Goal: Information Seeking & Learning: Learn about a topic

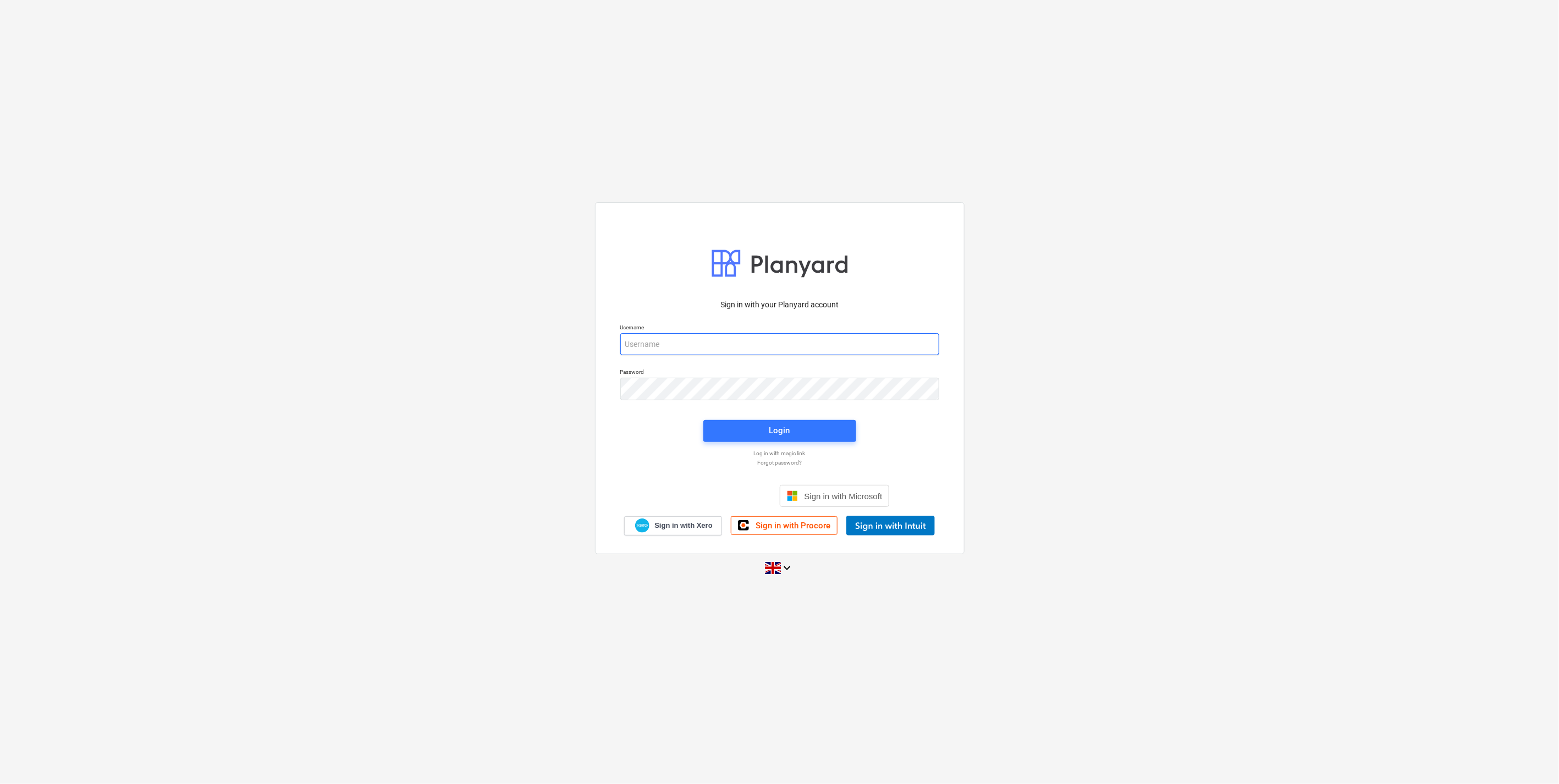
click at [655, 333] on input "email" at bounding box center [780, 343] width 319 height 22
type input "[EMAIL_ADDRESS][DOMAIN_NAME]"
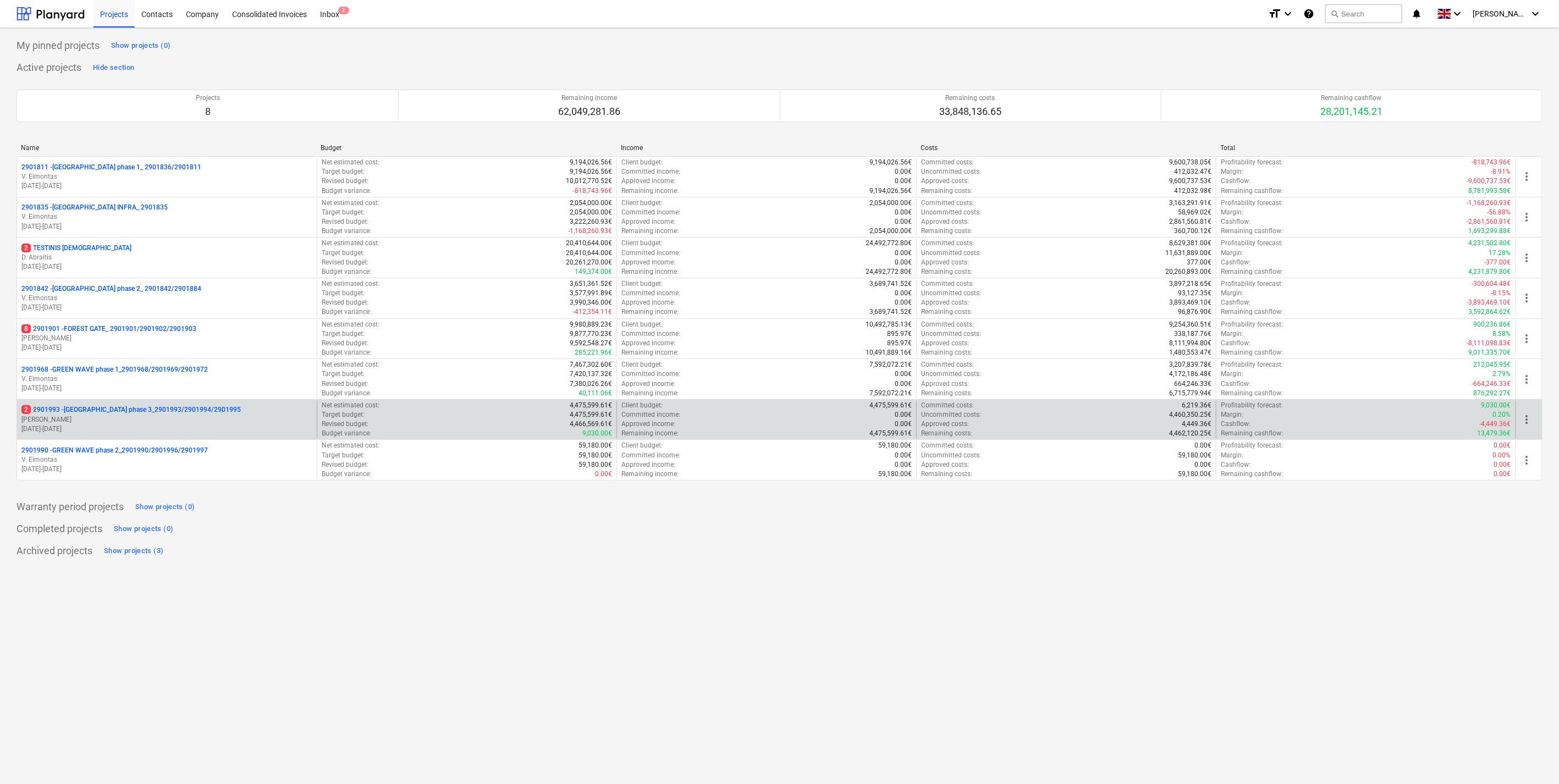
click at [157, 412] on p "2 2901993 - [GEOGRAPHIC_DATA] phase 3_2901993/2901994/2901995" at bounding box center [131, 410] width 219 height 9
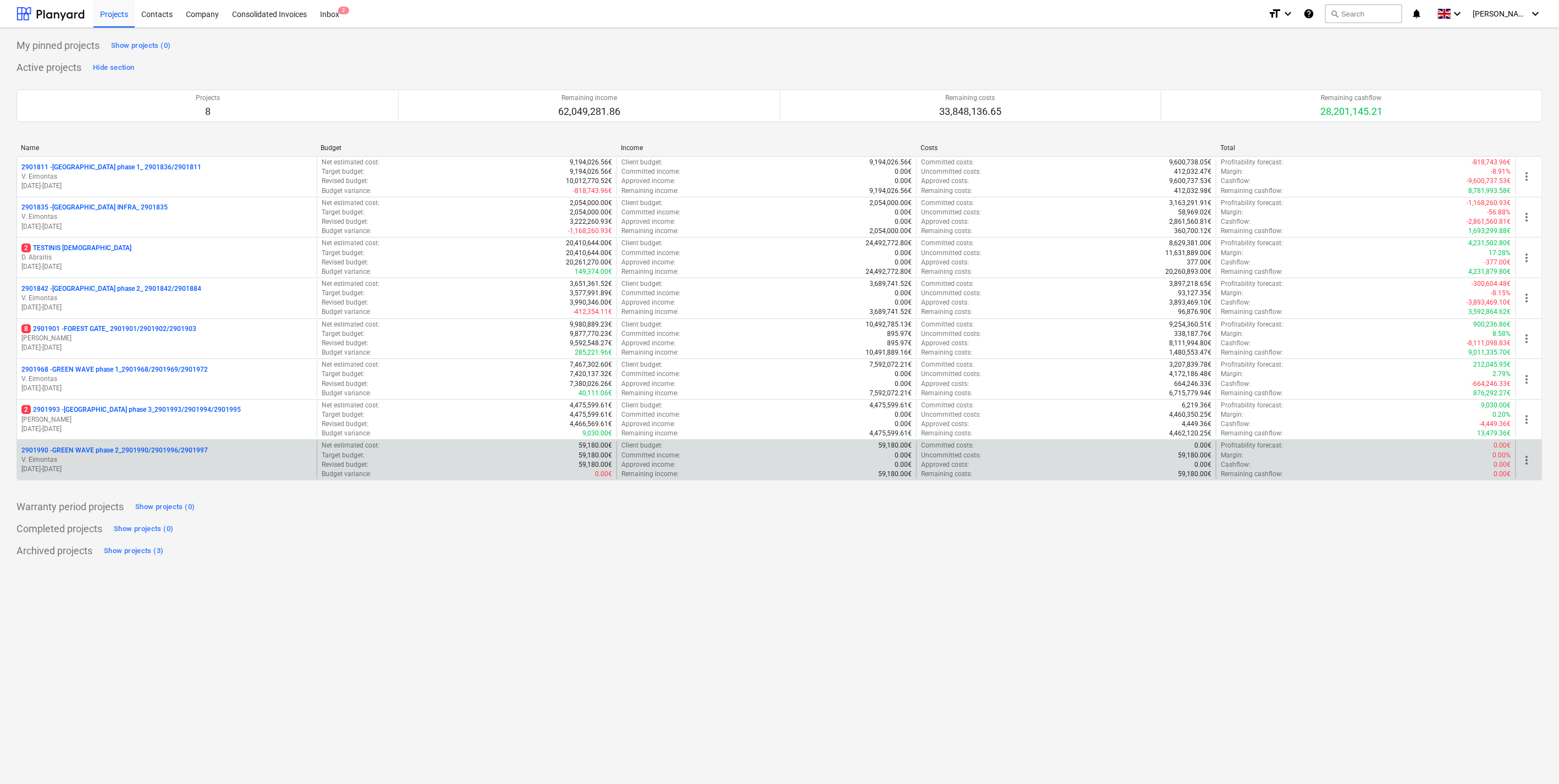
click at [135, 453] on p "2901990 - GREEN WAVE phase 2_2901990/2901996/2901997" at bounding box center [114, 451] width 187 height 9
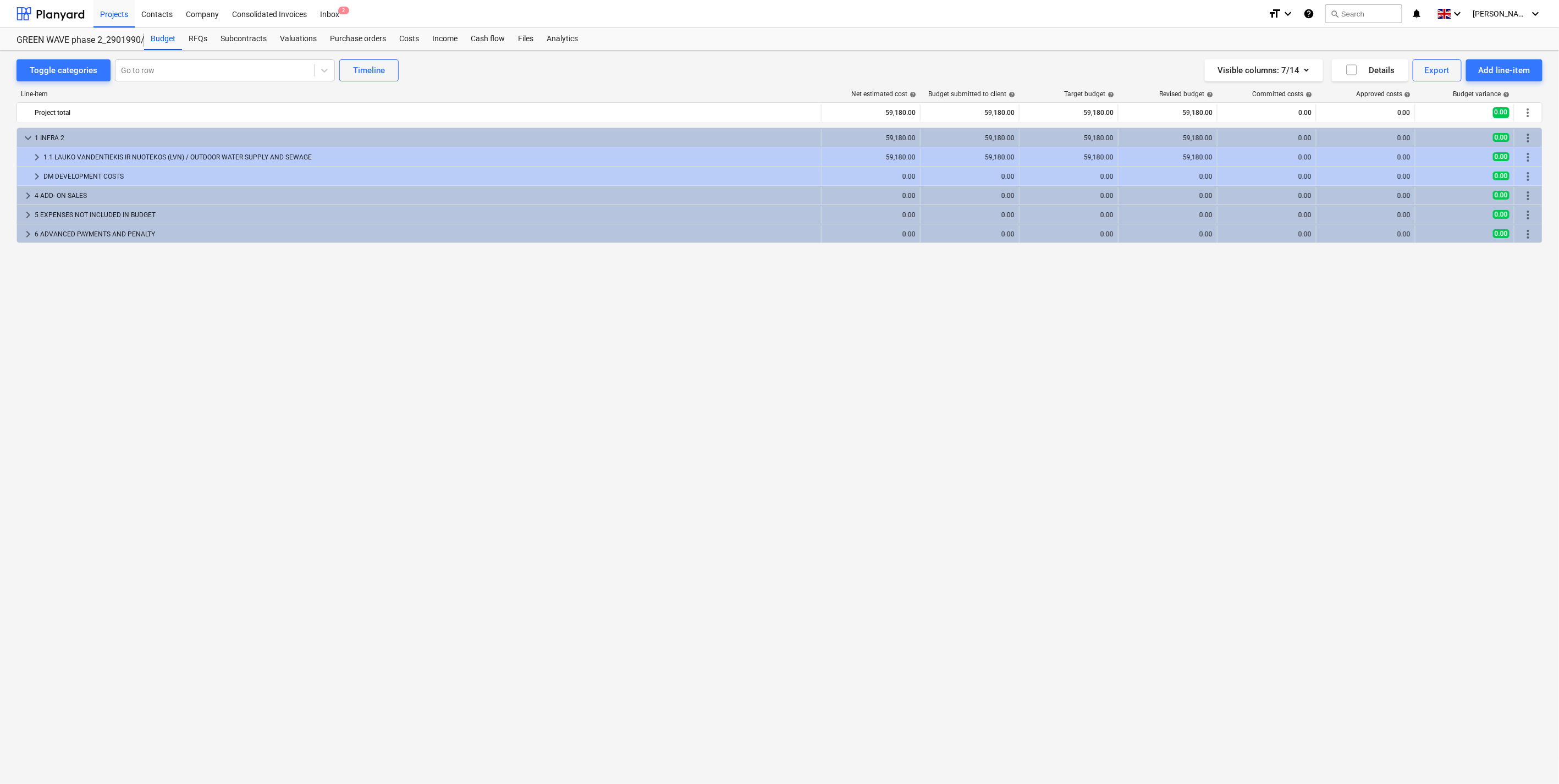
click at [480, 355] on div "keyboard_arrow_down 1 INFRA 2 59,180.00 59,180.00 59,180.00 59,180.00 0.00 0.00…" at bounding box center [780, 433] width 1526 height 611
click at [354, 360] on div "keyboard_arrow_down 1 INFRA 2 59,180.00 59,180.00 59,180.00 59,180.00 0.00 0.00…" at bounding box center [780, 433] width 1526 height 611
click at [208, 312] on div "keyboard_arrow_down 1 INFRA 2 59,180.00 59,180.00 59,180.00 59,180.00 0.00 0.00…" at bounding box center [780, 433] width 1526 height 611
click at [703, 58] on div "Toggle categories Go to row Timeline Visible columns : 7/14 Details Export Add …" at bounding box center [780, 405] width 1559 height 710
click at [667, 50] on div "Budget RFQs Subcontracts Valuations Purchase orders Costs Income Cash flow File…" at bounding box center [843, 38] width 1399 height 22
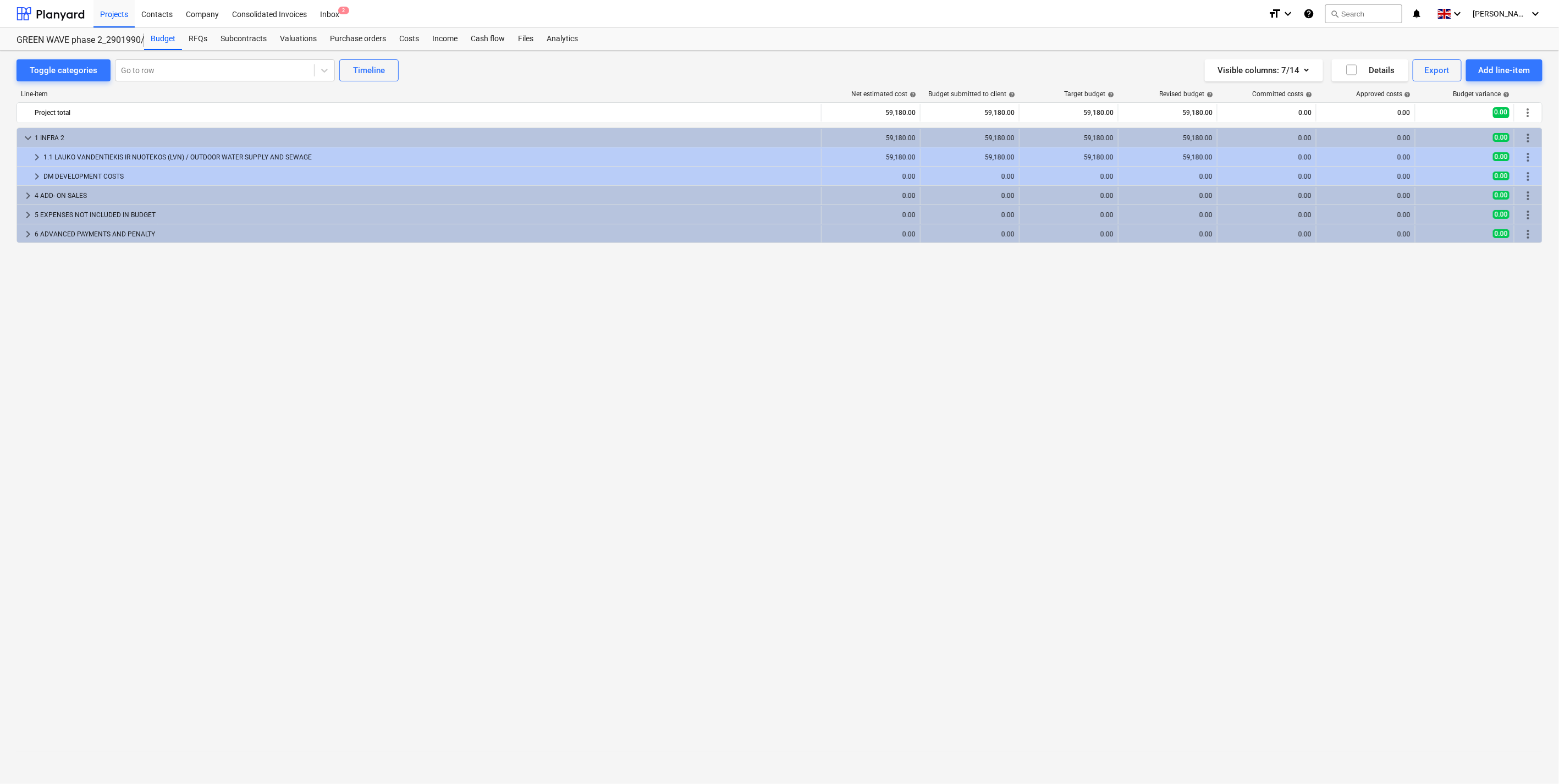
click at [668, 51] on div "Toggle categories Go to row Timeline Visible columns : 7/14 Details Export Add …" at bounding box center [780, 405] width 1559 height 710
drag, startPoint x: 668, startPoint y: 51, endPoint x: 652, endPoint y: 52, distance: 16.0
click at [652, 52] on div "Toggle categories Go to row Timeline Visible columns : 7/14 Details Export Add …" at bounding box center [780, 405] width 1559 height 710
click at [752, 77] on div "Toggle categories Go to row Timeline Visible columns : 7/14 Details Export Add …" at bounding box center [780, 69] width 1526 height 22
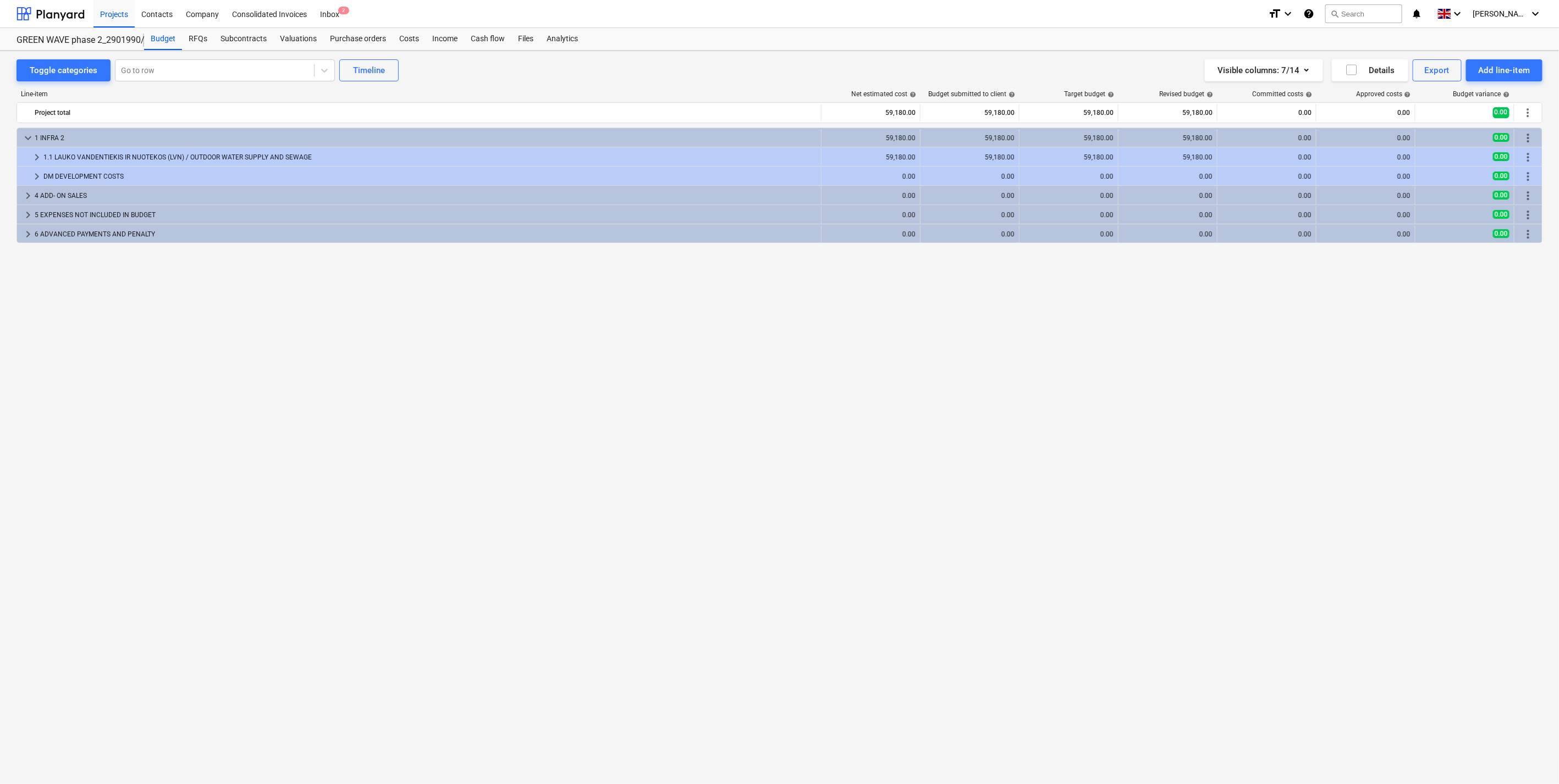
click at [752, 75] on div "Toggle categories Go to row Timeline Visible columns : 7/14 Details Export Add …" at bounding box center [780, 69] width 1526 height 22
click at [837, 91] on div "Net estimated cost help" at bounding box center [872, 94] width 99 height 8
click at [814, 76] on div "Visible columns : 7/14 Details Export Add line-item" at bounding box center [1173, 69] width 739 height 22
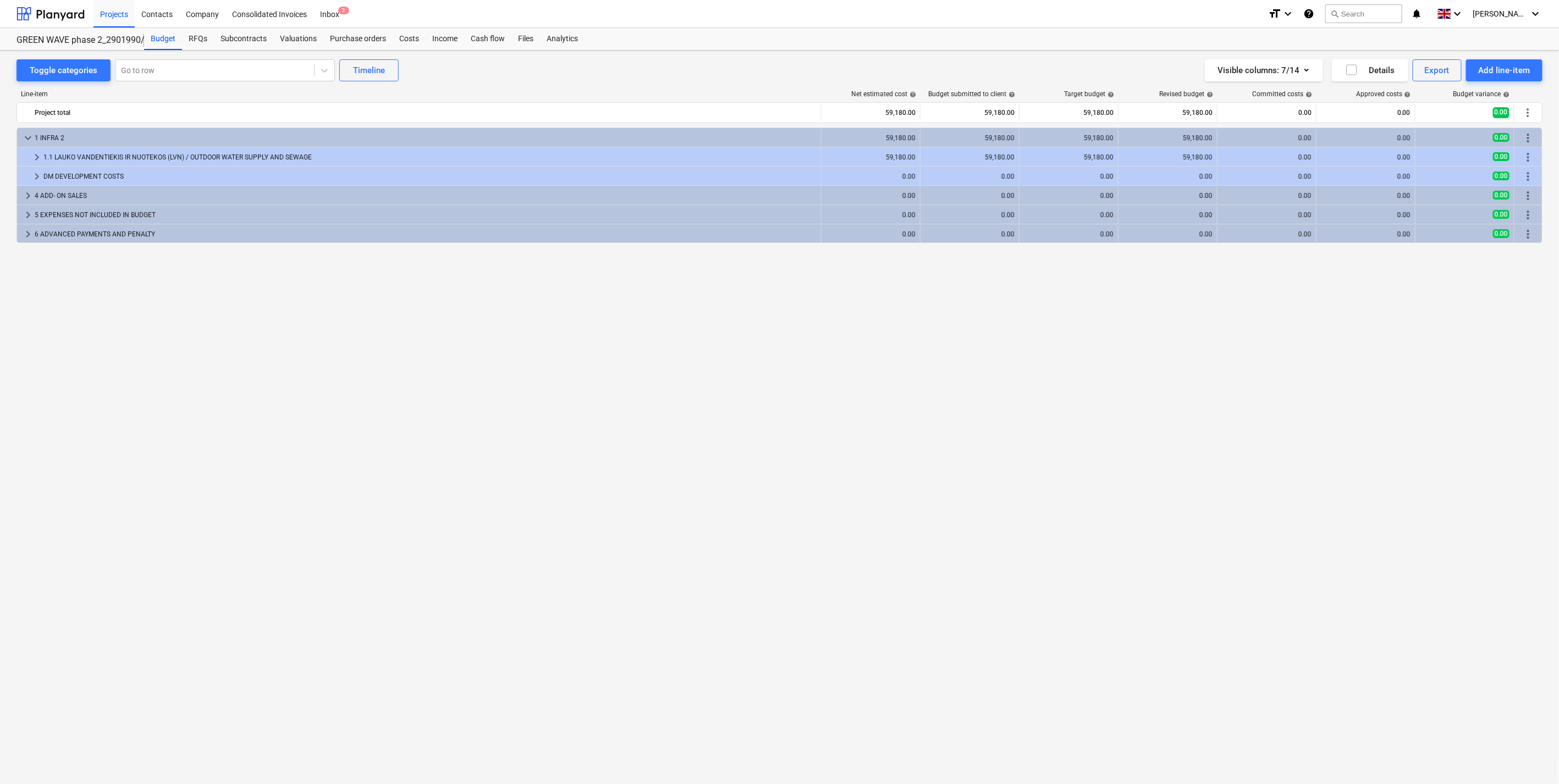
click at [773, 80] on div "Toggle categories Go to row Timeline Visible columns : 7/14 Details Export Add …" at bounding box center [780, 69] width 1526 height 22
click at [837, 72] on div "Visible columns : 7/14 Details Export Add line-item" at bounding box center [1173, 69] width 739 height 22
click at [802, 79] on div "Toggle categories Go to row Timeline Visible columns : 7/14 Details Export Add …" at bounding box center [780, 69] width 1526 height 22
click at [753, 79] on div "Toggle categories Go to row Timeline Visible columns : 7/14 Details Export Add …" at bounding box center [780, 69] width 1526 height 22
click at [693, 64] on div "Toggle categories Go to row Timeline Visible columns : 7/14 Details Export Add …" at bounding box center [780, 69] width 1526 height 22
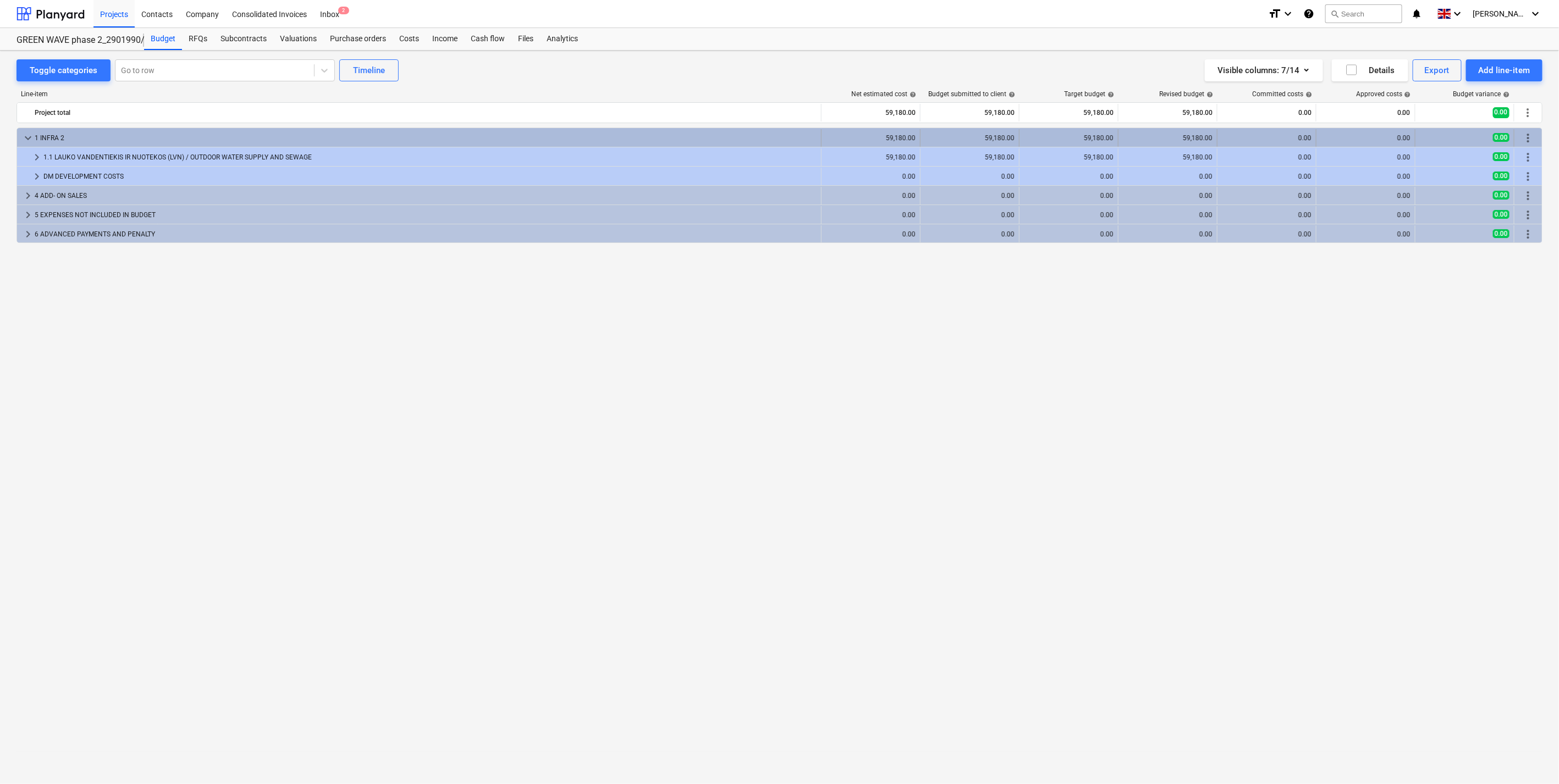
click at [23, 138] on span "keyboard_arrow_down" at bounding box center [28, 138] width 13 height 13
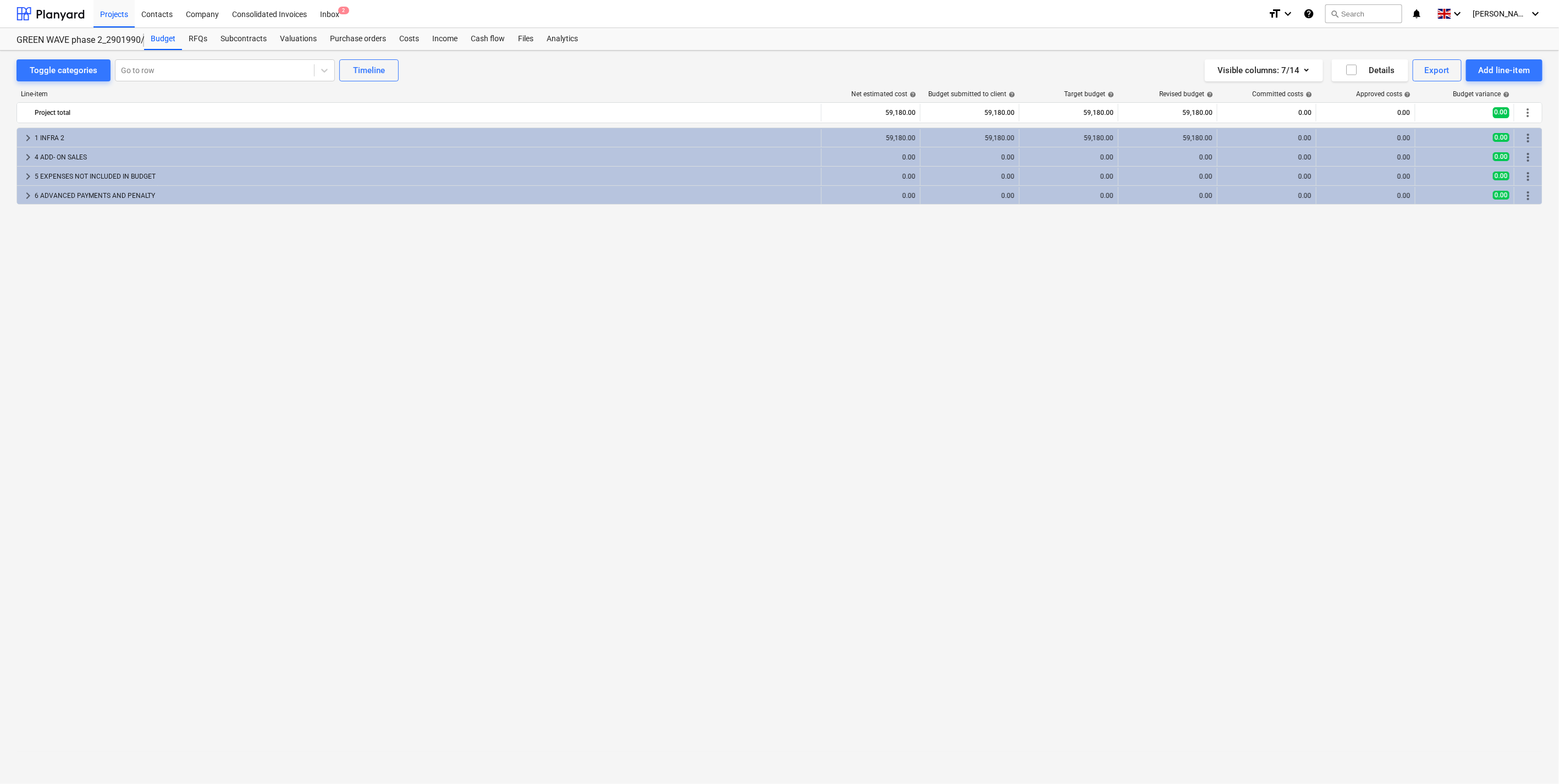
click at [714, 76] on div "Toggle categories Go to row Timeline Visible columns : 7/14 Details Export Add …" at bounding box center [780, 69] width 1526 height 22
click at [447, 86] on div "Line-item Net estimated cost help Budget submitted to client help Target budget…" at bounding box center [780, 416] width 1526 height 671
click at [453, 81] on div "Toggle categories Go to row Timeline Visible columns : 7/14 Details Export Add …" at bounding box center [780, 69] width 1526 height 22
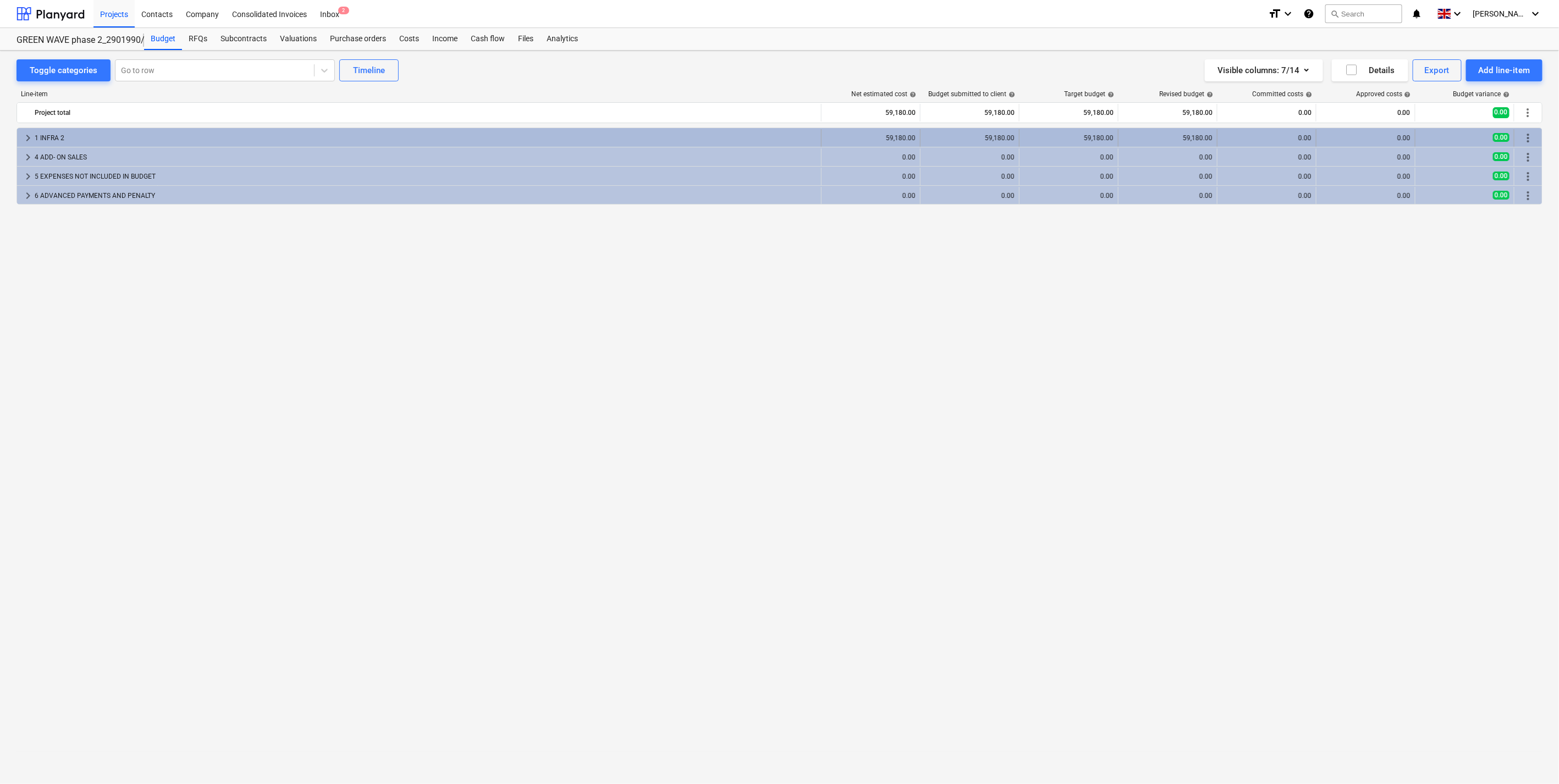
click at [30, 140] on span "keyboard_arrow_right" at bounding box center [28, 138] width 13 height 13
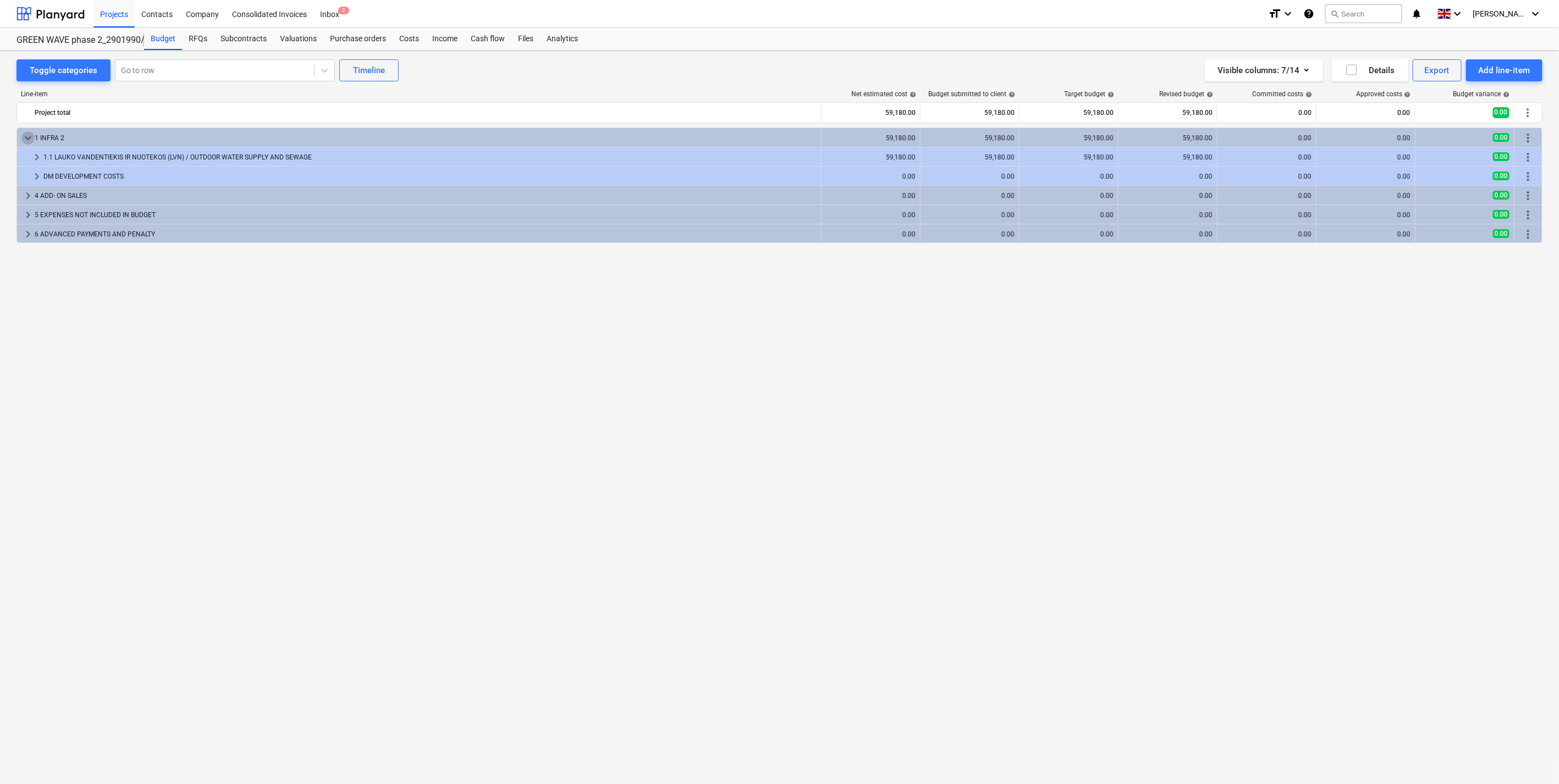
click at [30, 140] on span "keyboard_arrow_down" at bounding box center [28, 138] width 13 height 13
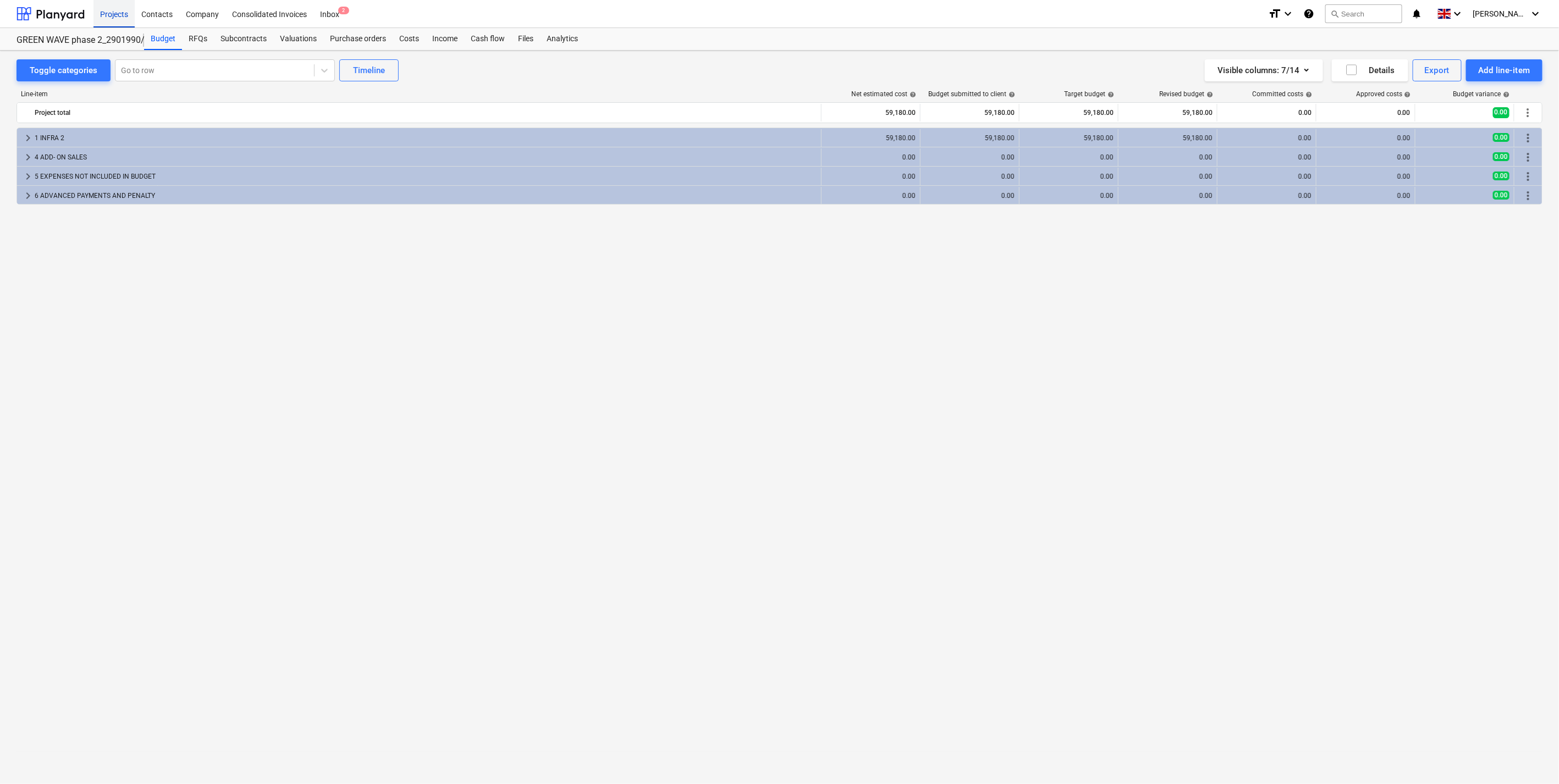
click at [119, 15] on div "Projects" at bounding box center [114, 13] width 41 height 28
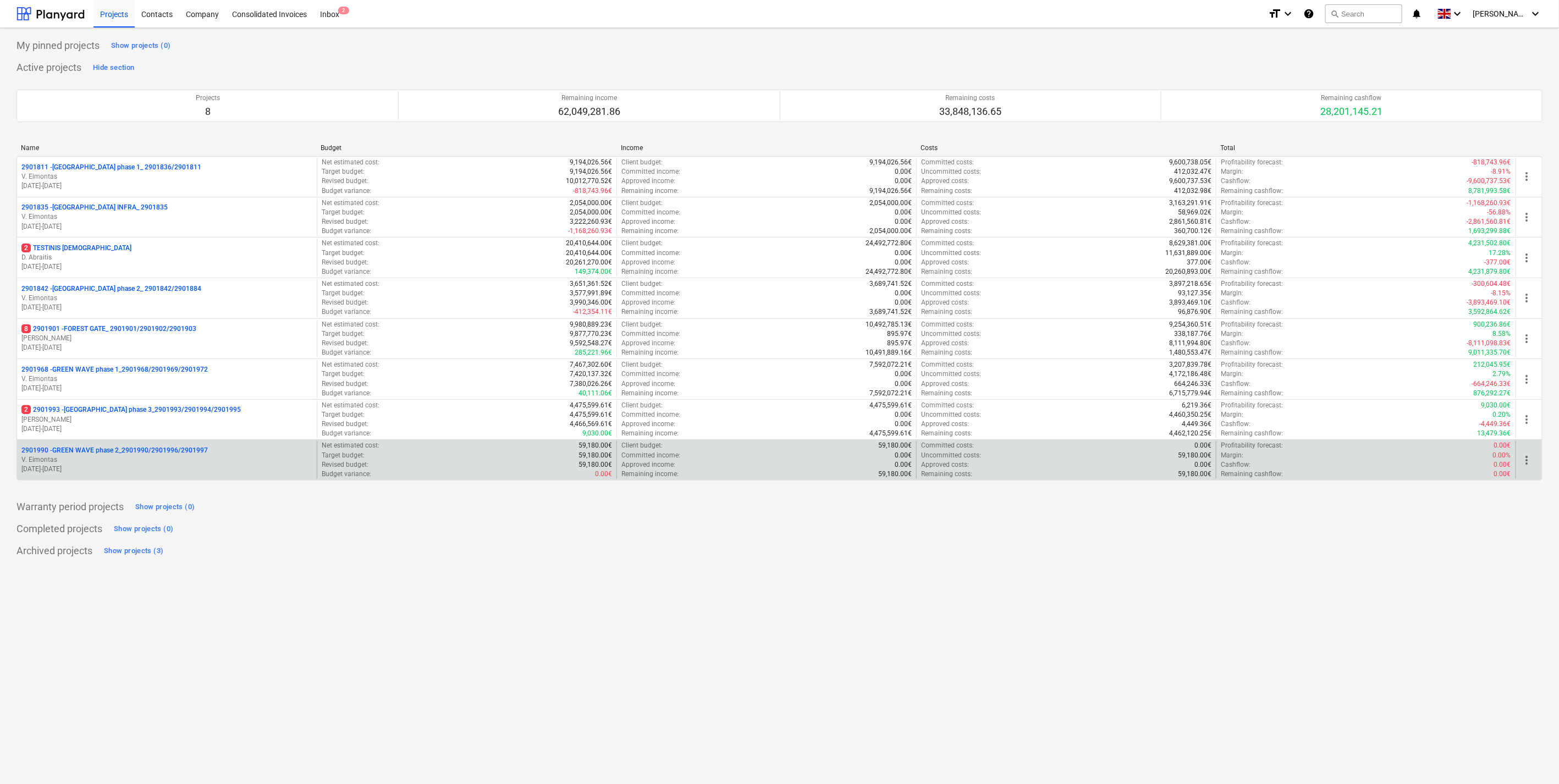
click at [115, 470] on p "[DATE] - [DATE]" at bounding box center [167, 470] width 291 height 9
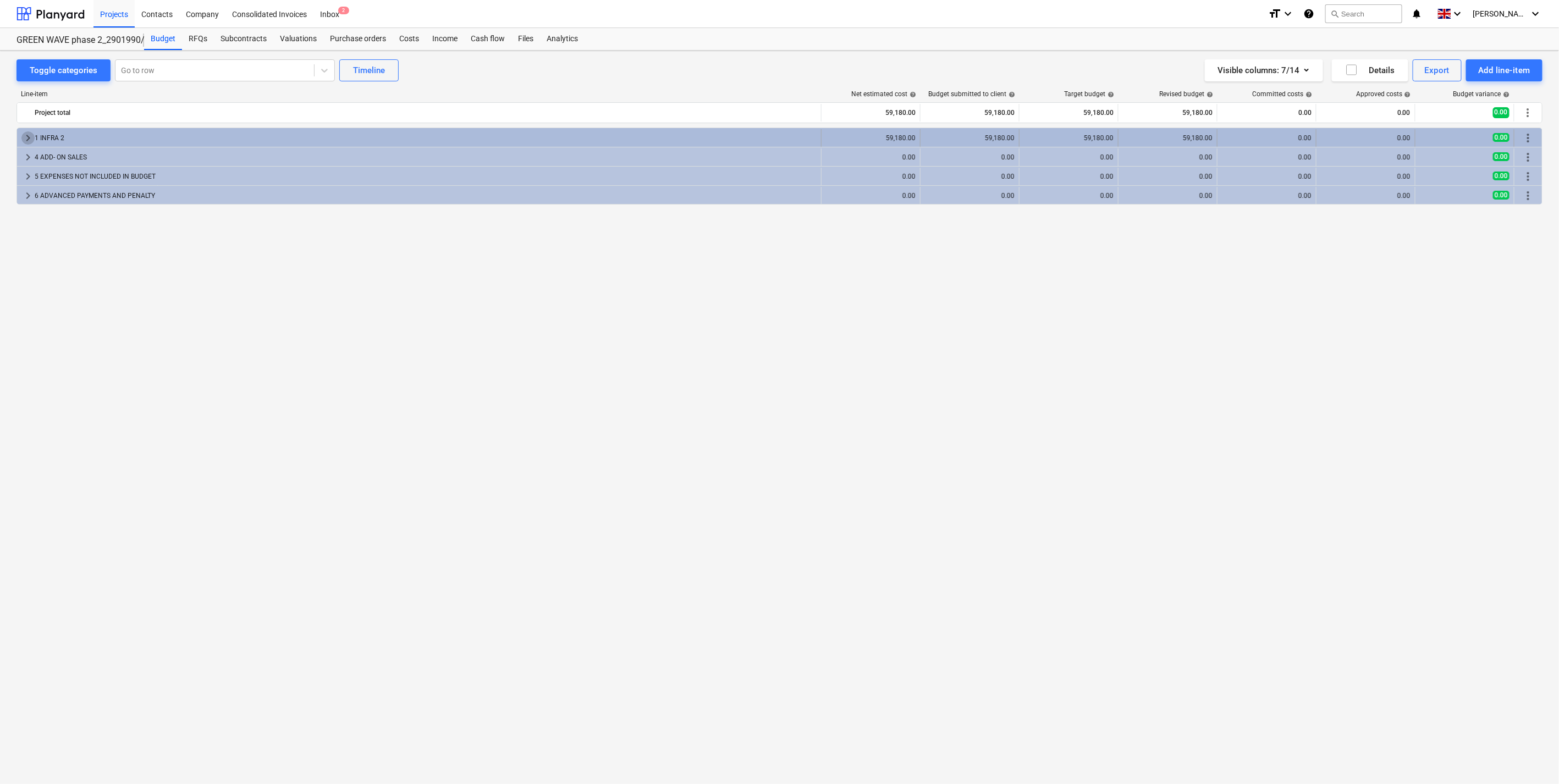
click at [29, 138] on span "keyboard_arrow_right" at bounding box center [28, 138] width 13 height 13
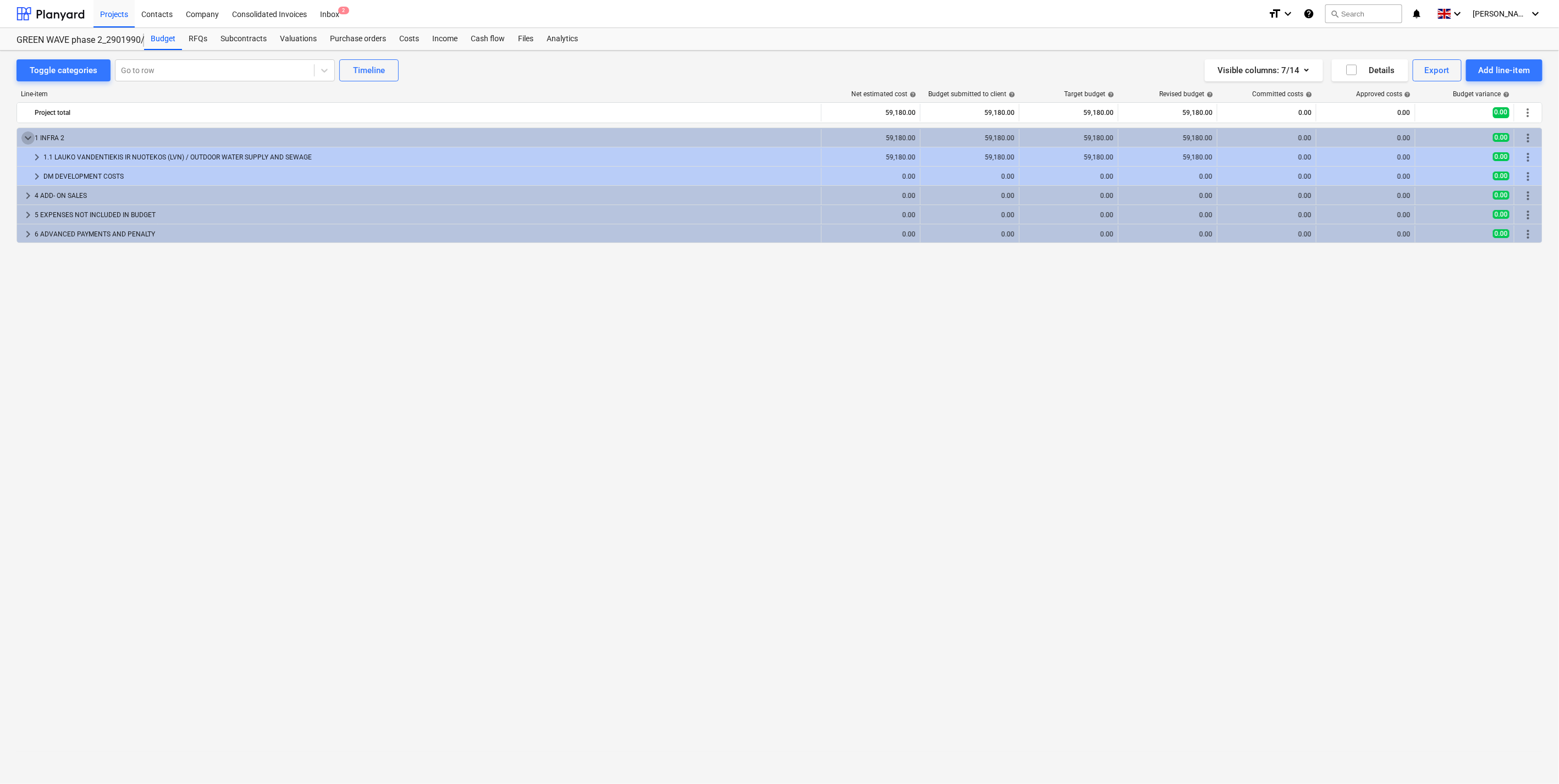
click at [29, 138] on span "keyboard_arrow_down" at bounding box center [28, 138] width 13 height 13
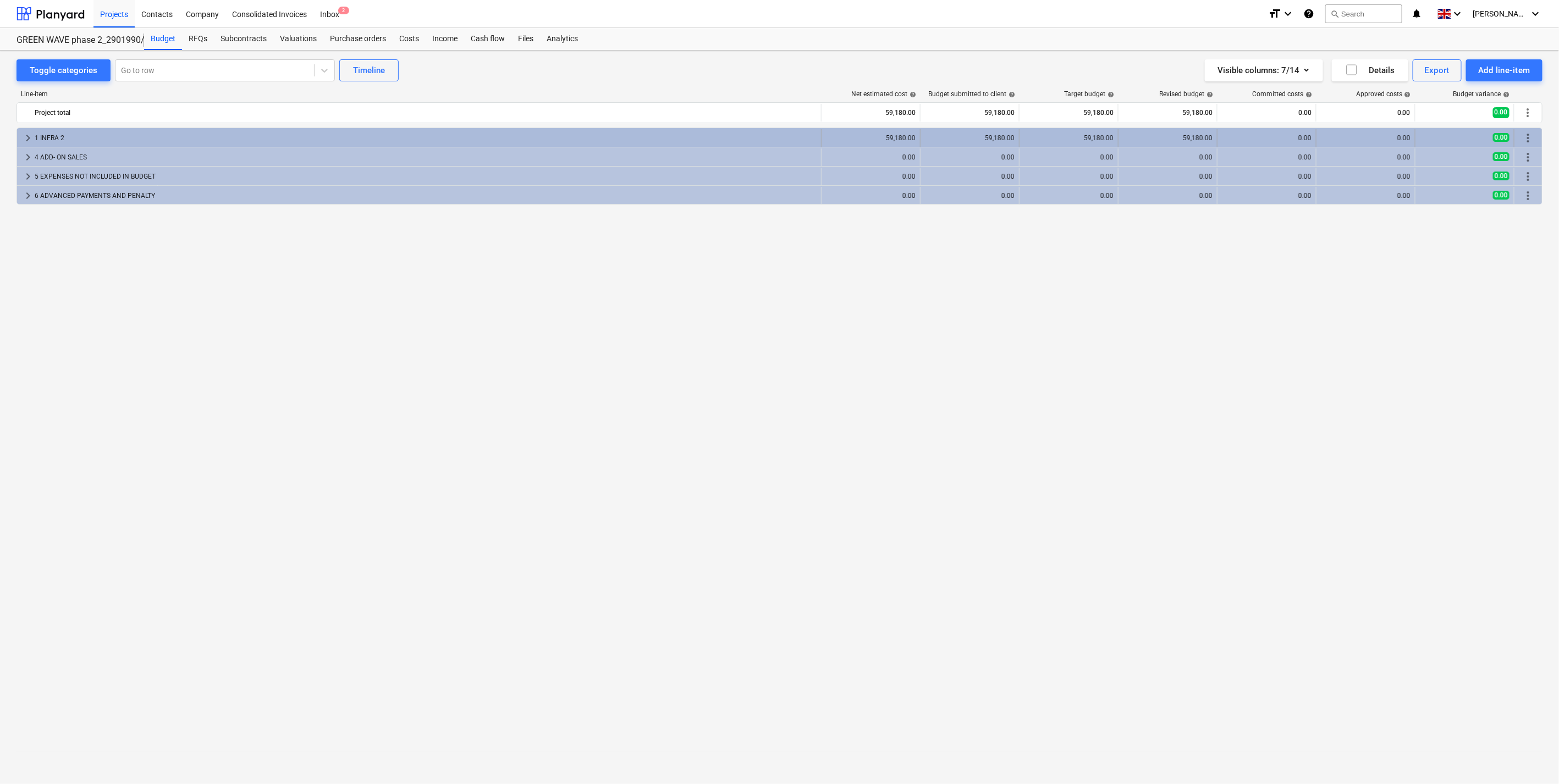
click at [1282, 135] on div "0.00" at bounding box center [1267, 138] width 90 height 8
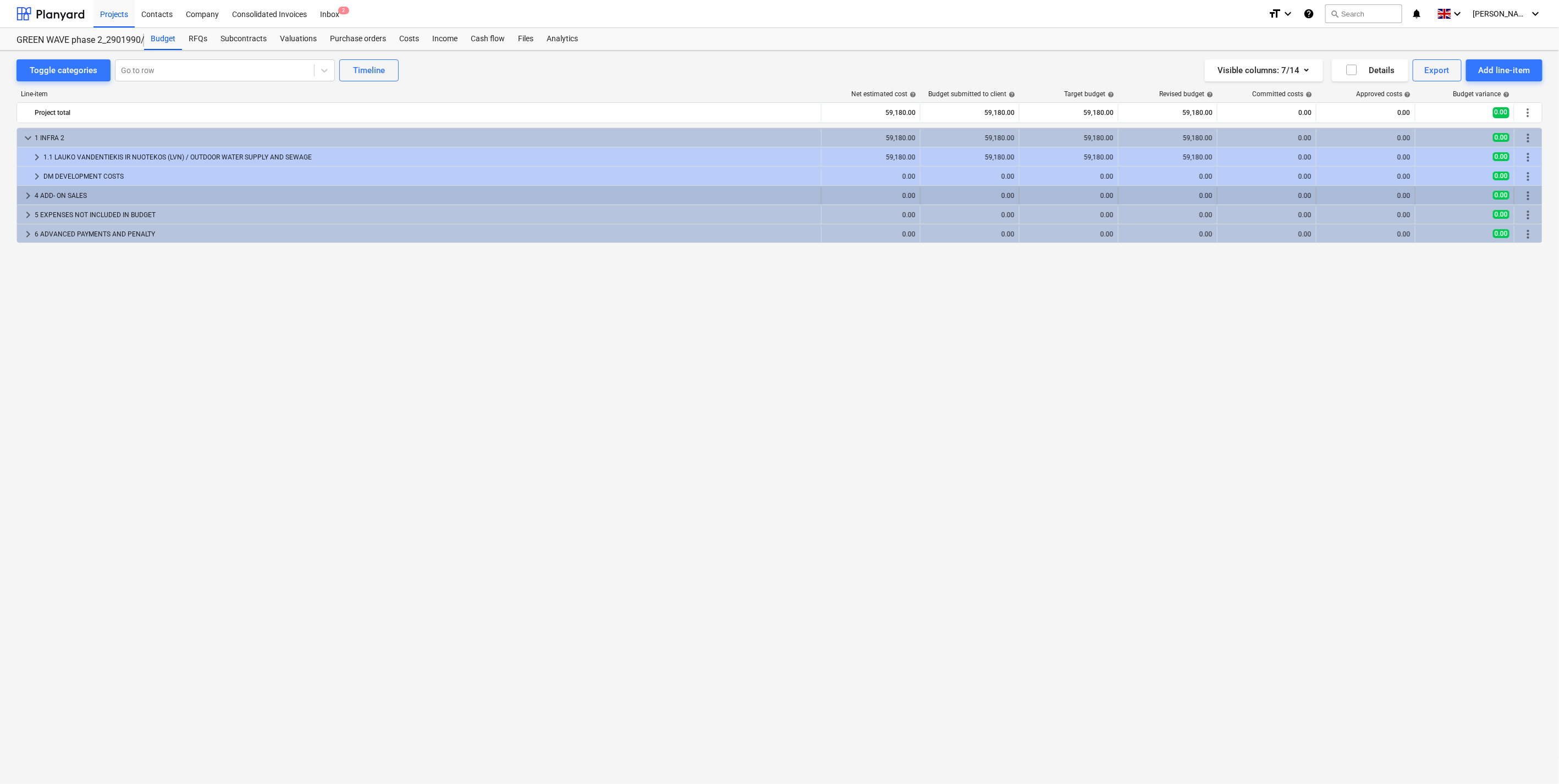
click at [1278, 188] on div "0.00" at bounding box center [1267, 195] width 90 height 18
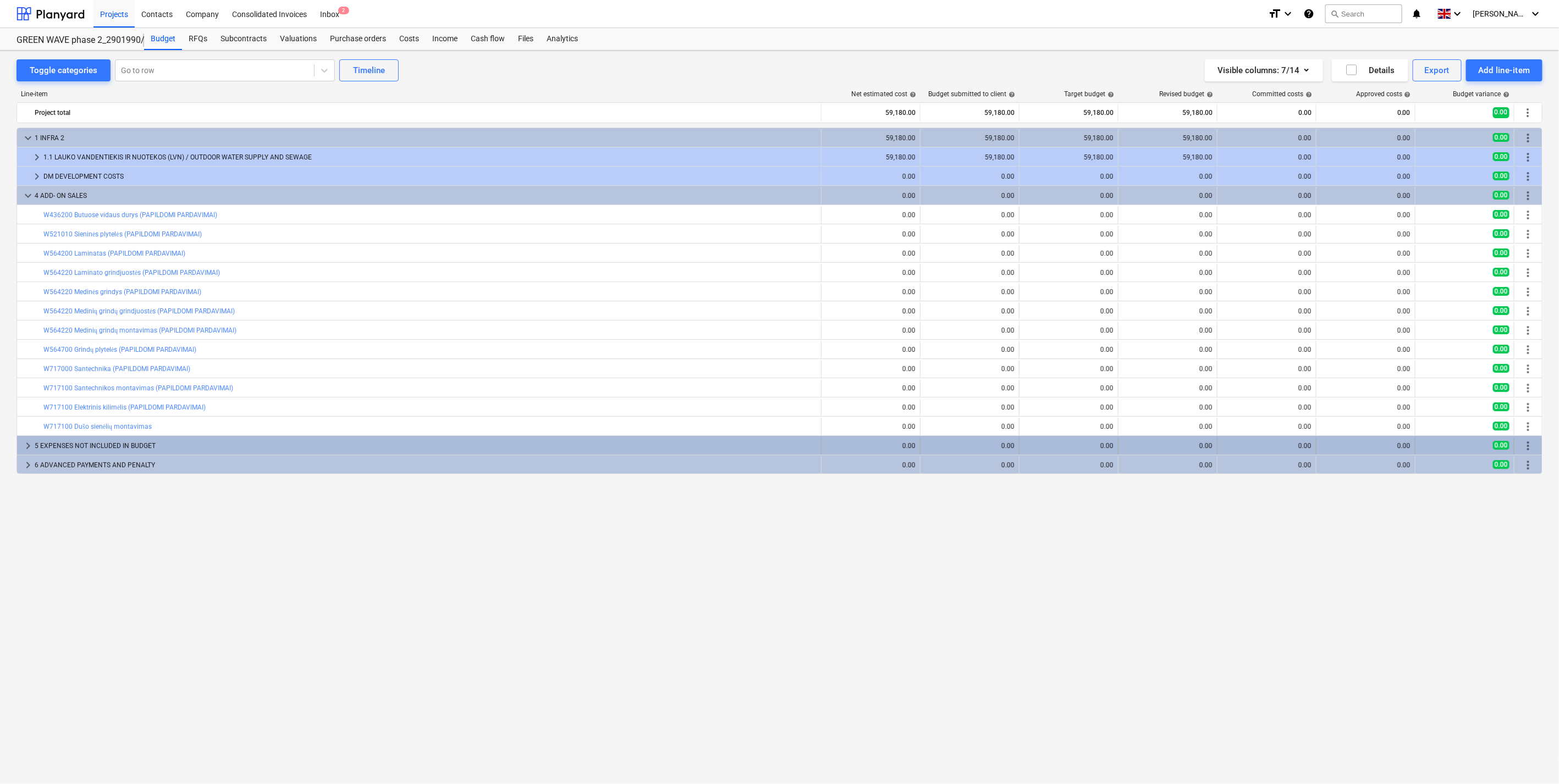
click at [1273, 442] on div "0.00" at bounding box center [1267, 445] width 90 height 18
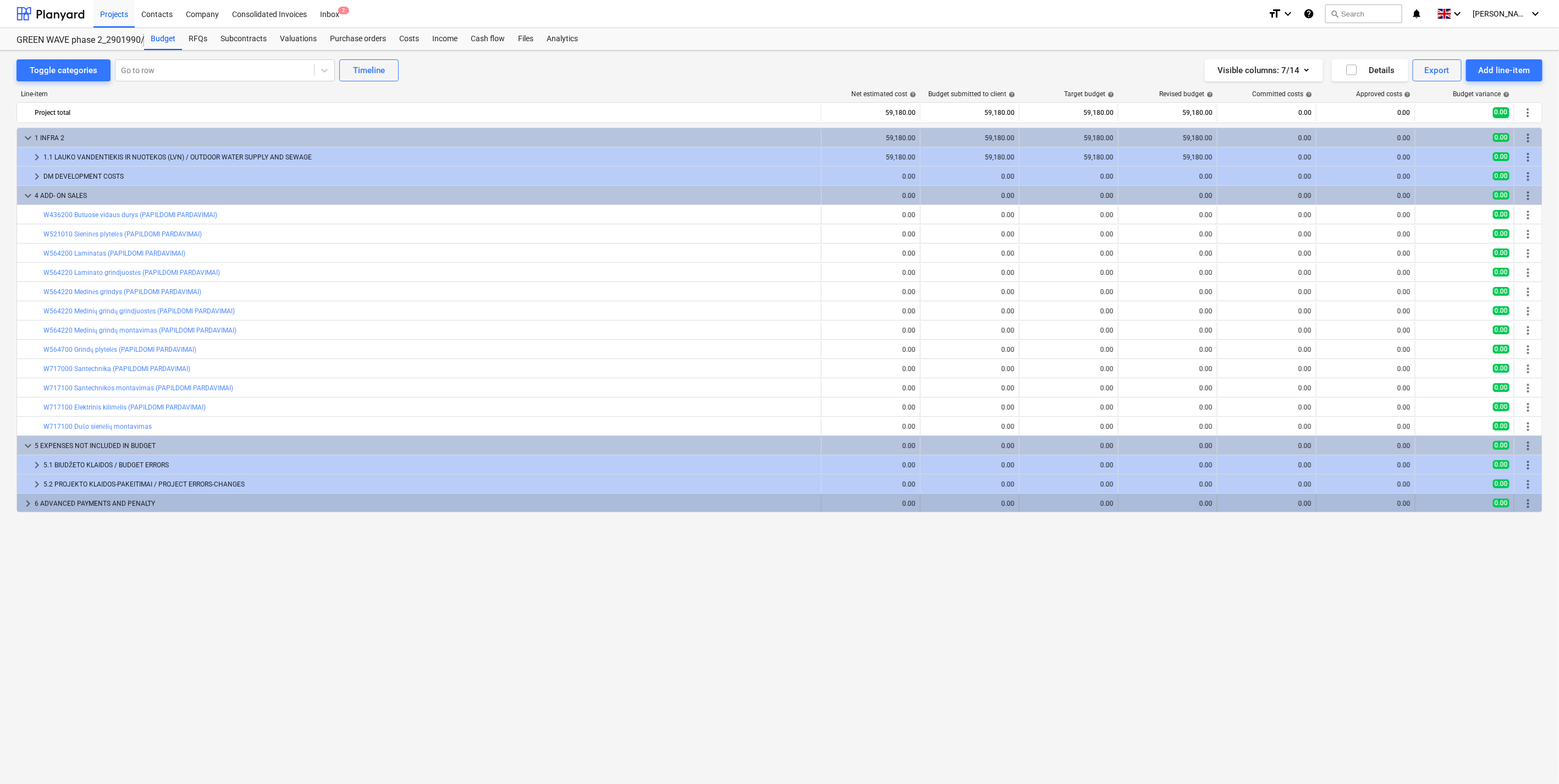
click at [1266, 503] on div "0.00" at bounding box center [1267, 504] width 90 height 8
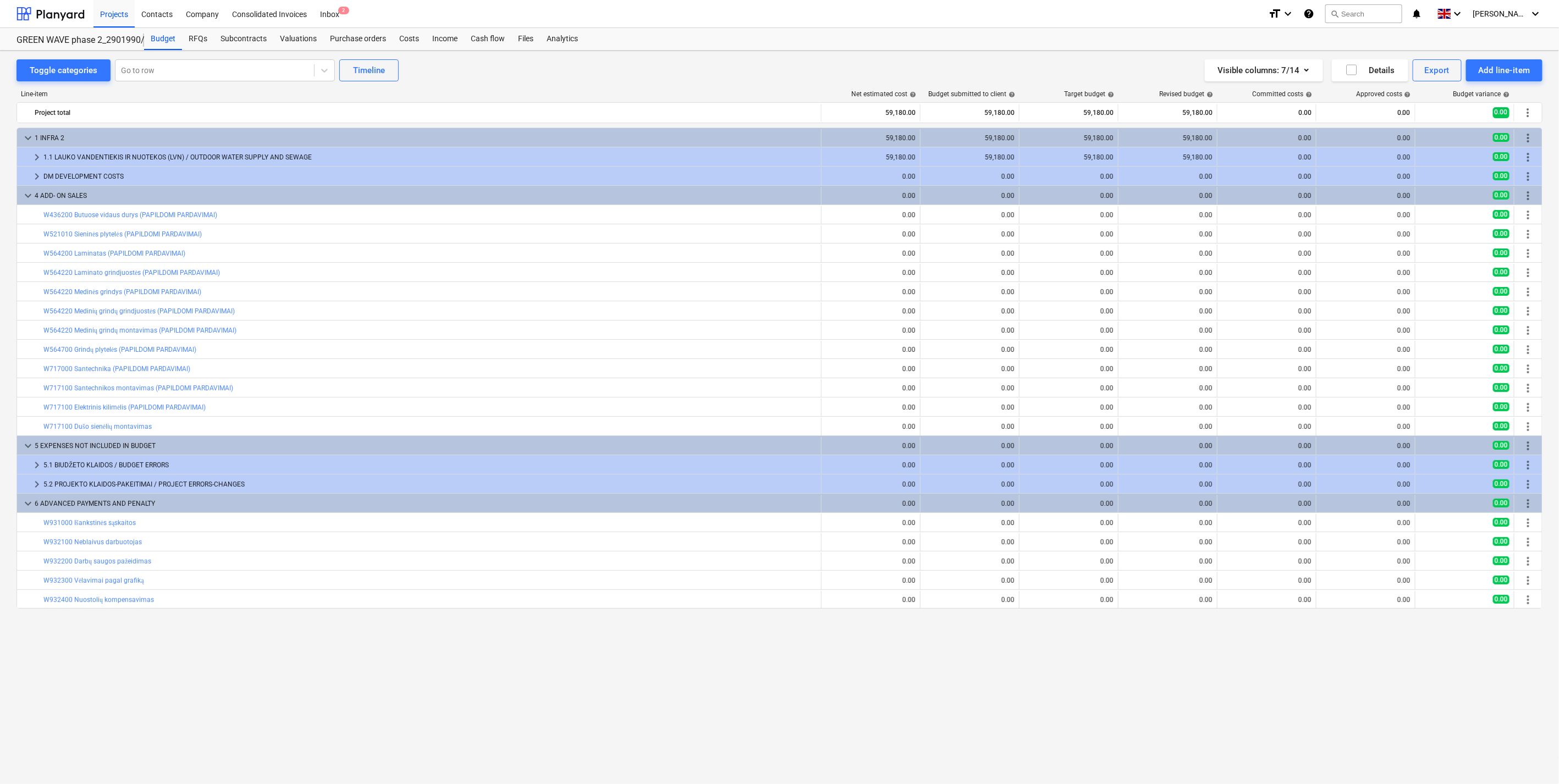
click at [279, 647] on div "keyboard_arrow_down 1 INFRA 2 59,180.00 59,180.00 59,180.00 59,180.00 0.00 0.00…" at bounding box center [780, 433] width 1526 height 611
click at [22, 199] on span "keyboard_arrow_down" at bounding box center [28, 196] width 13 height 13
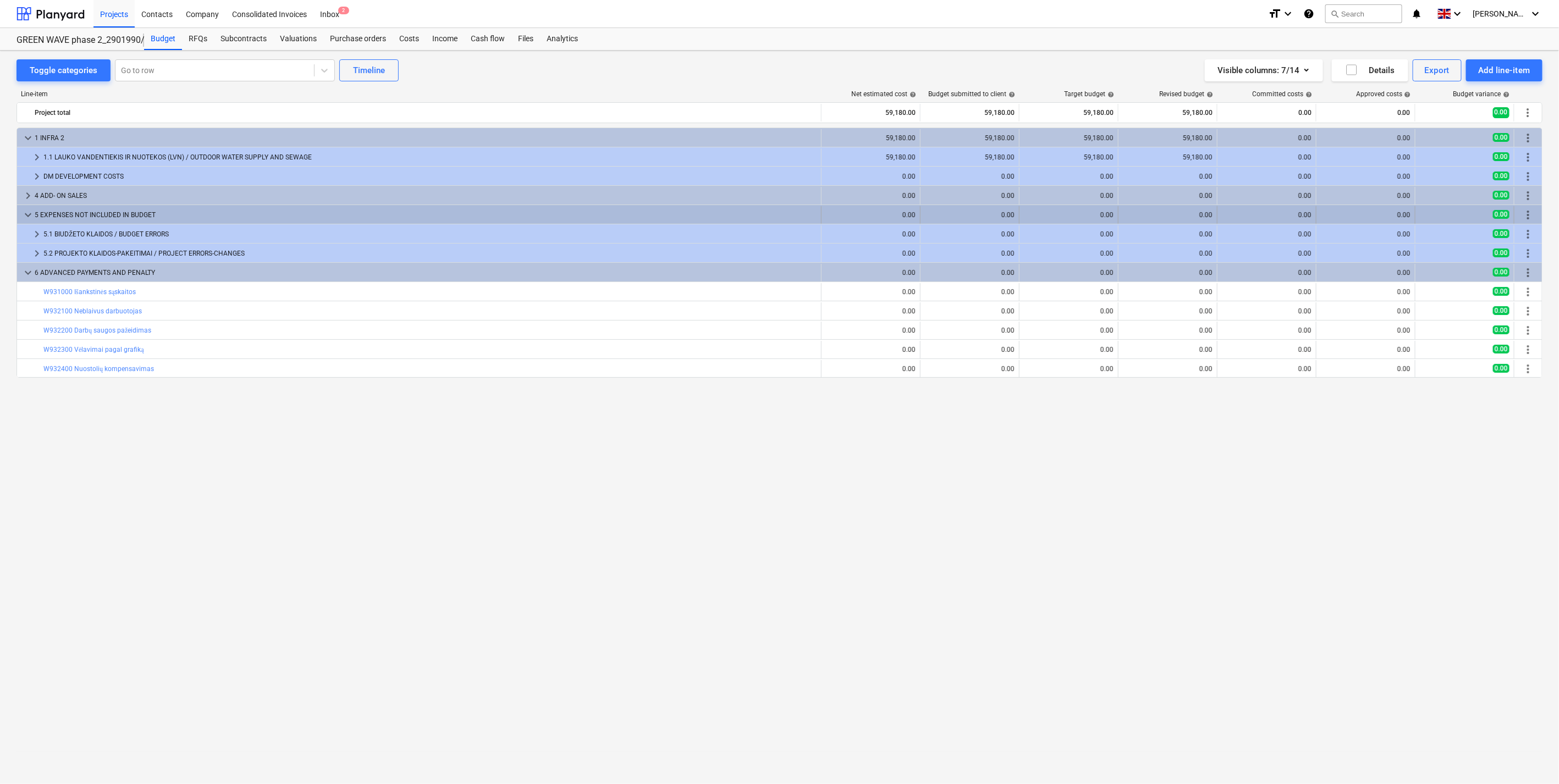
click at [25, 214] on span "keyboard_arrow_down" at bounding box center [28, 215] width 13 height 13
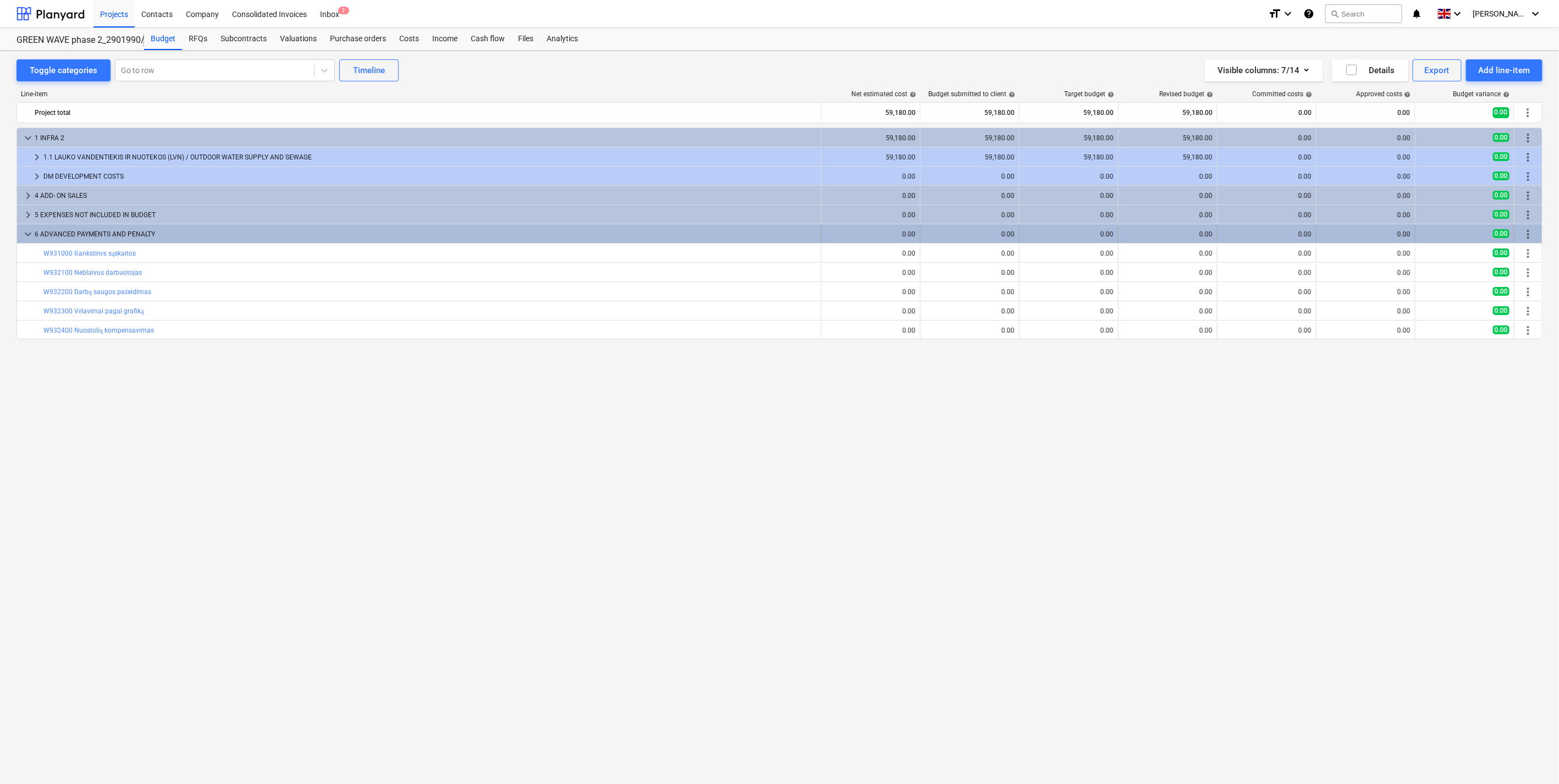
click at [28, 236] on span "keyboard_arrow_down" at bounding box center [28, 234] width 13 height 13
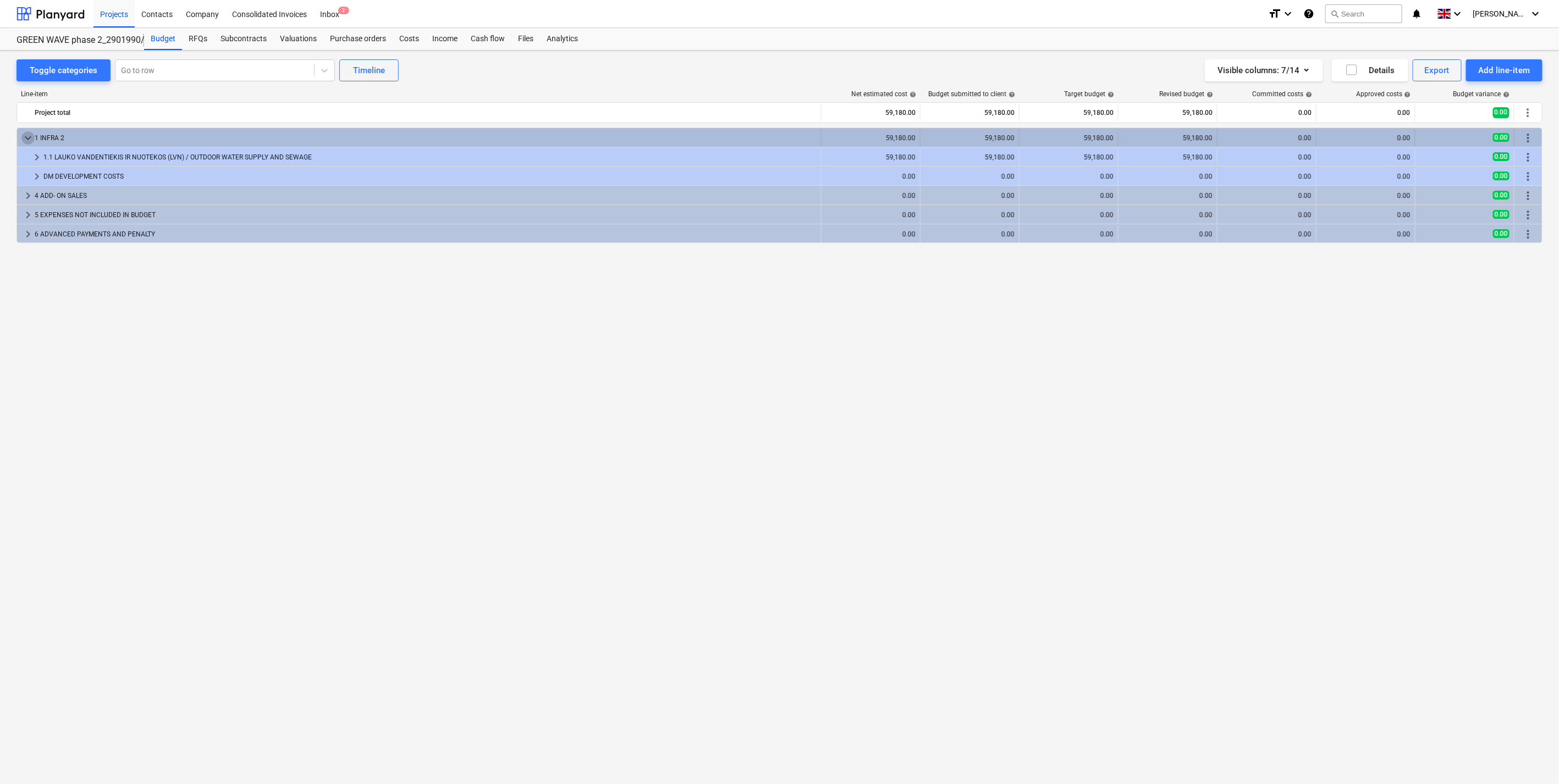
click at [24, 136] on span "keyboard_arrow_down" at bounding box center [28, 138] width 13 height 13
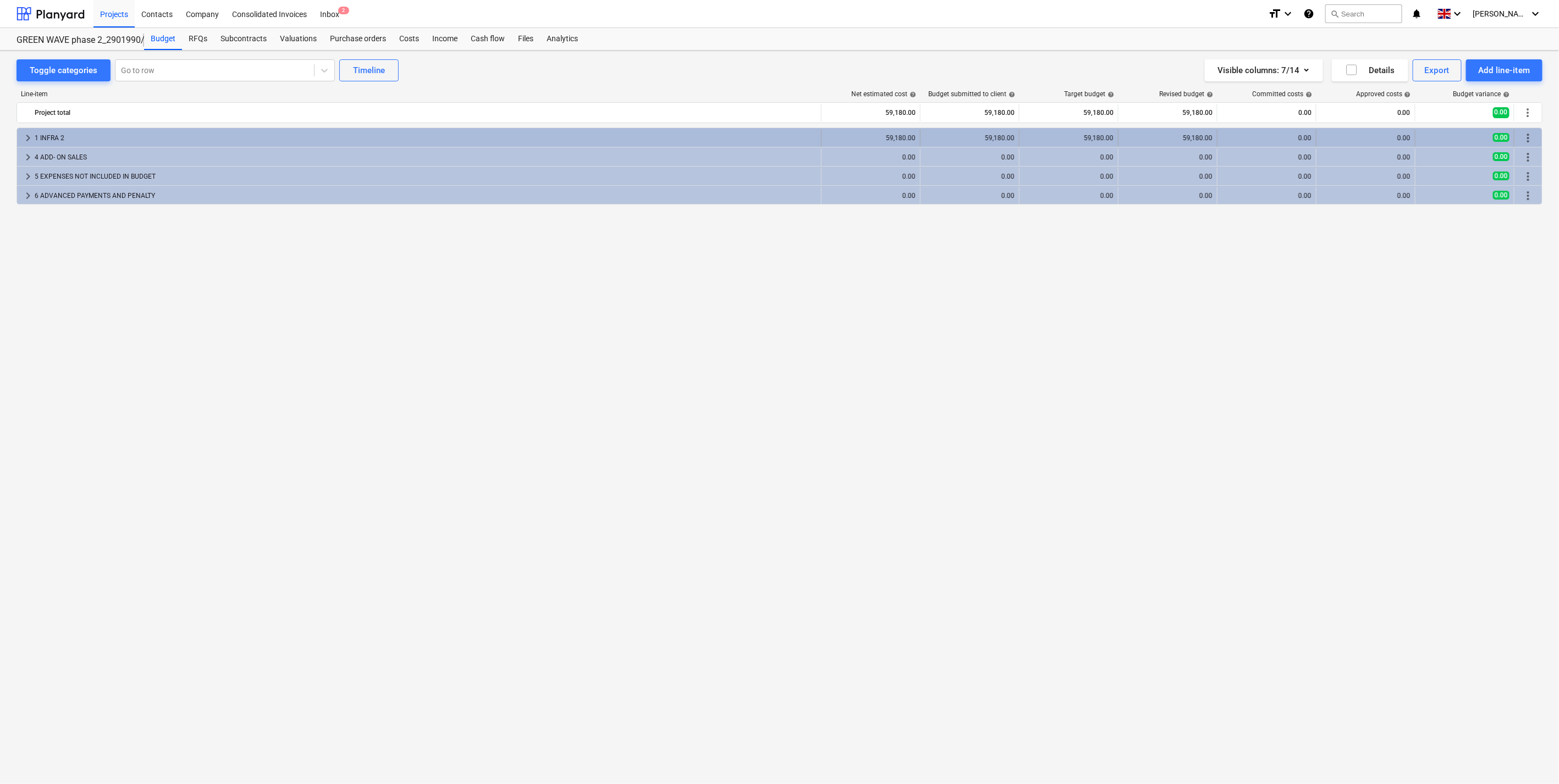
click at [24, 138] on span "keyboard_arrow_right" at bounding box center [28, 138] width 13 height 13
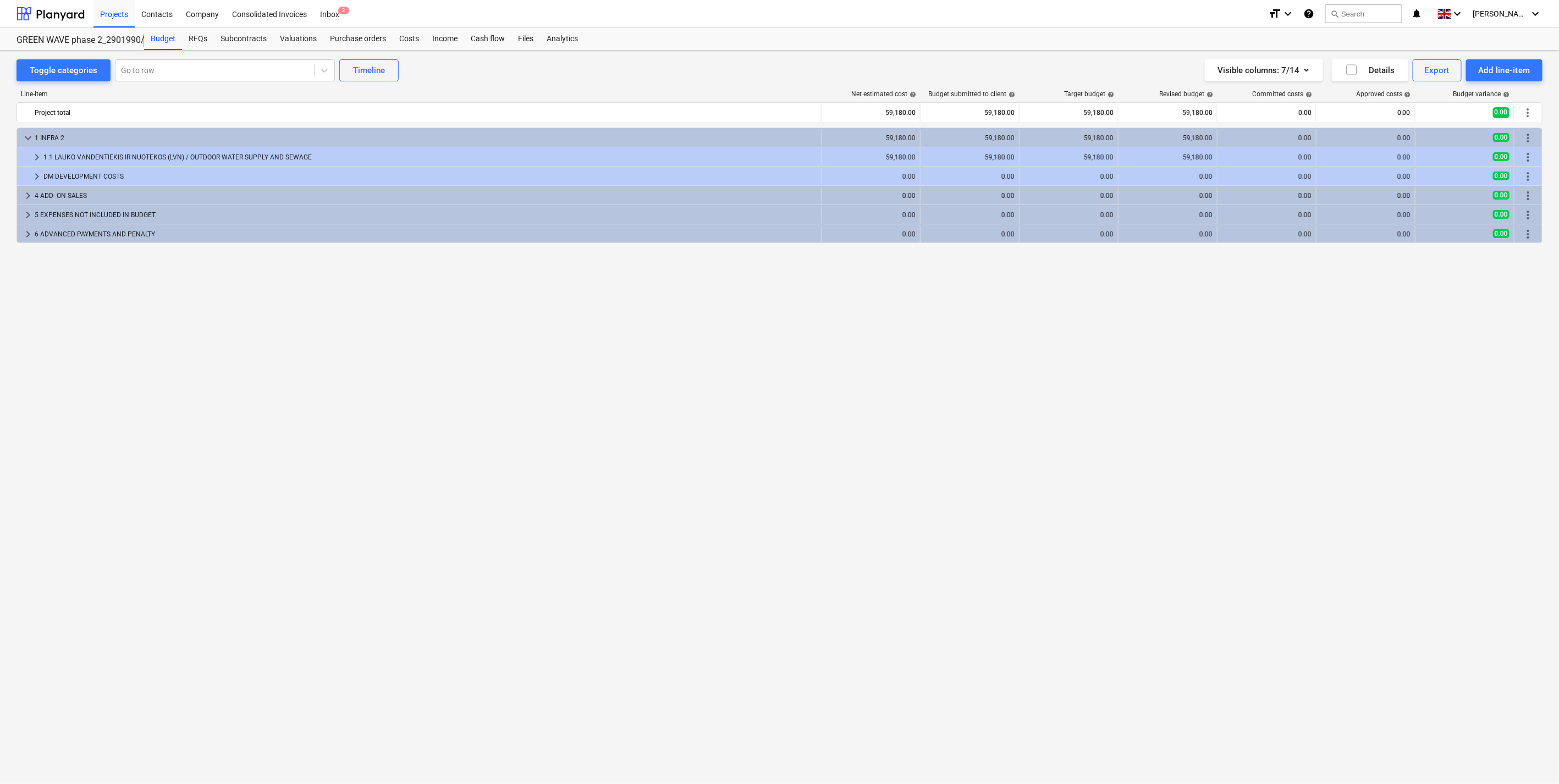
click at [24, 138] on span "keyboard_arrow_down" at bounding box center [28, 138] width 13 height 13
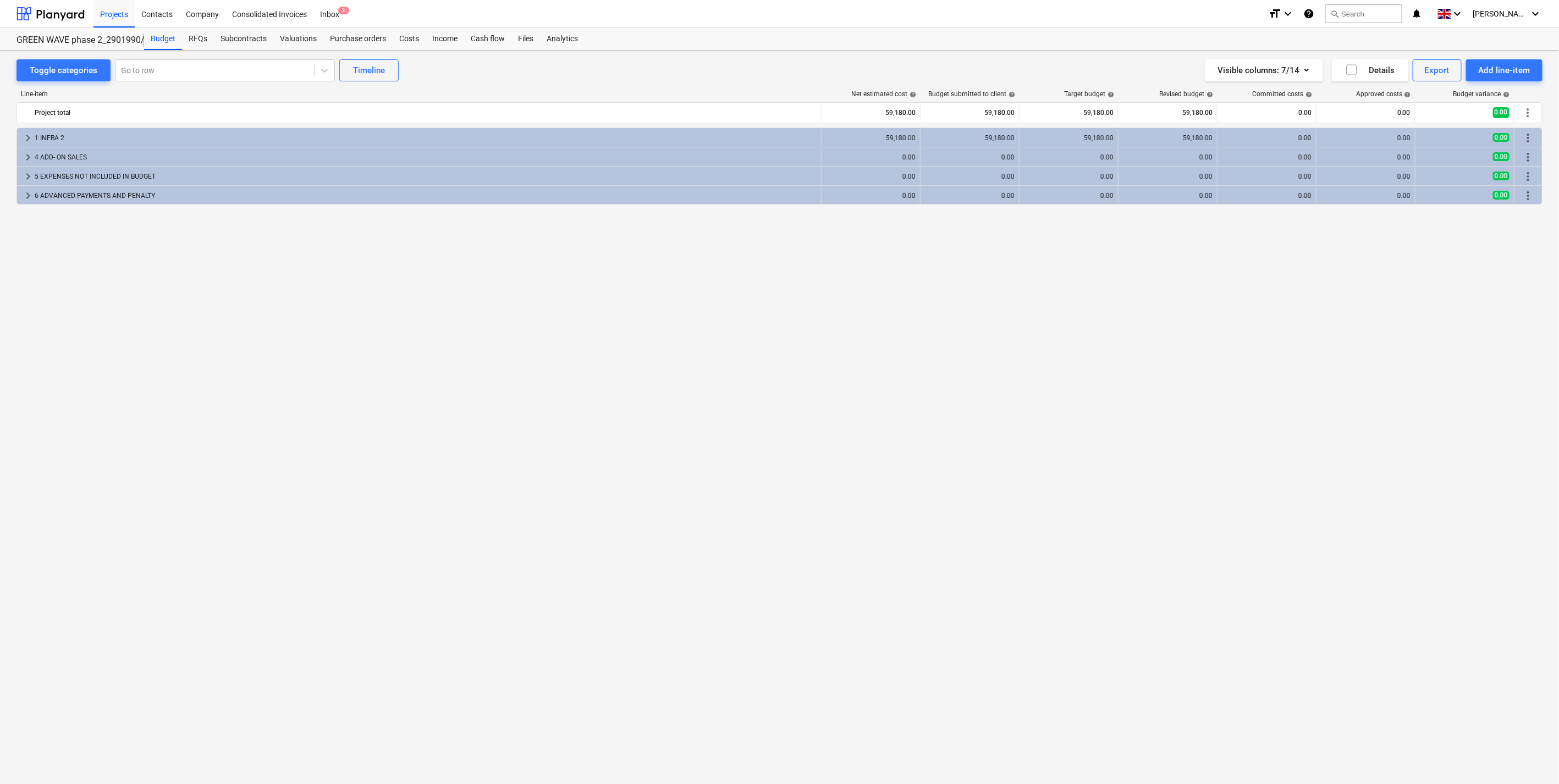
click at [24, 138] on span "keyboard_arrow_right" at bounding box center [28, 138] width 13 height 13
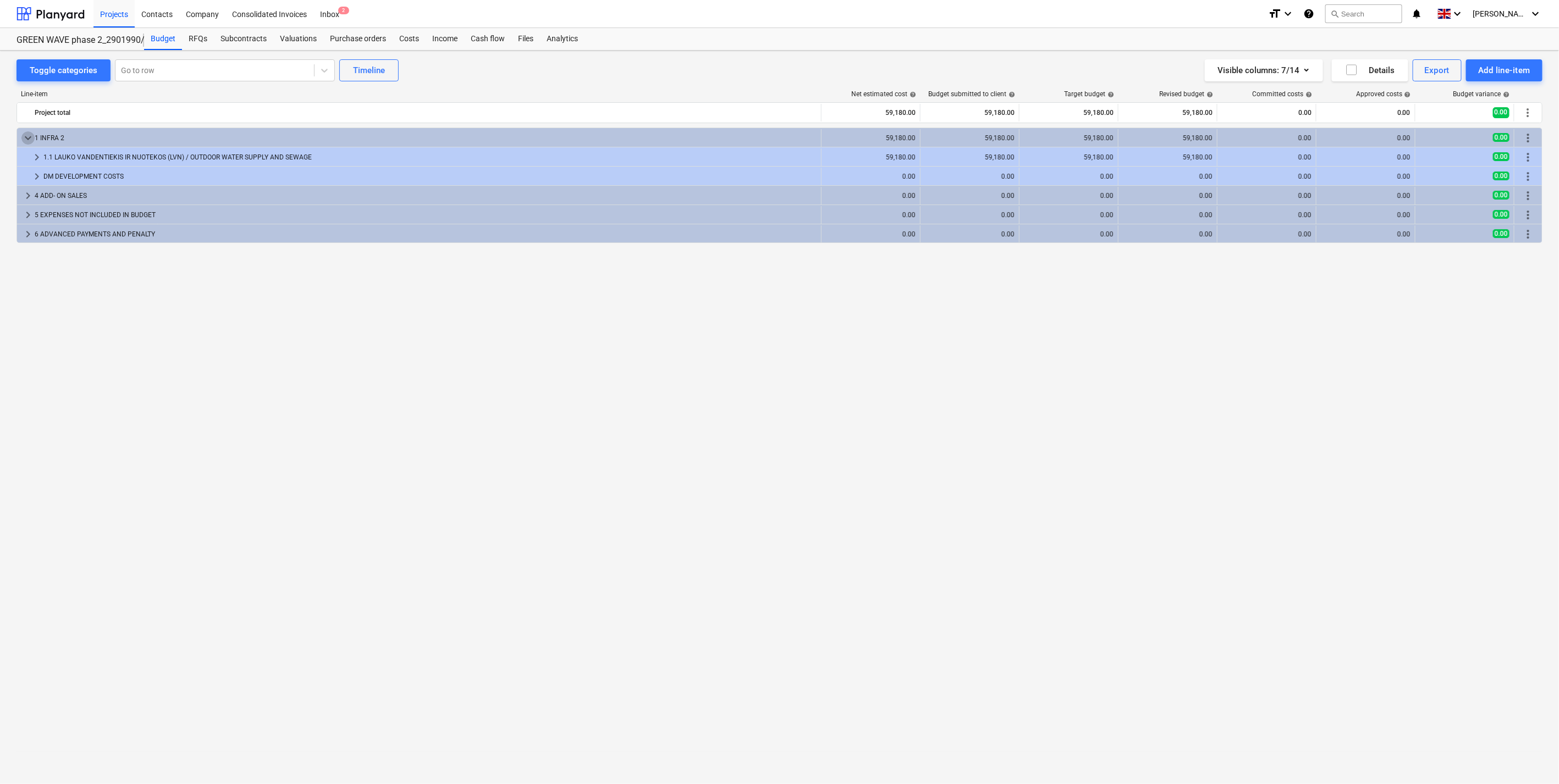
click at [24, 138] on span "keyboard_arrow_down" at bounding box center [28, 138] width 13 height 13
